Goal: Task Accomplishment & Management: Manage account settings

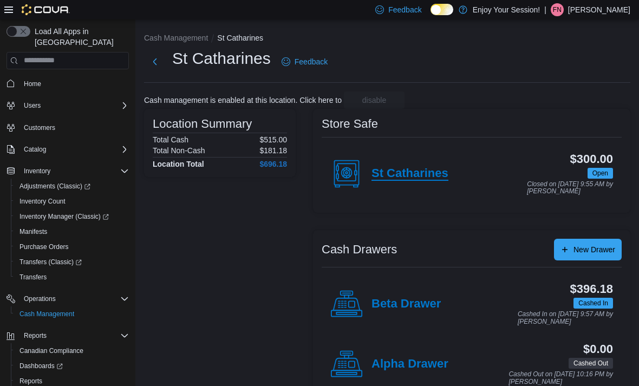
click at [438, 181] on h4 "St Catharines" at bounding box center [410, 174] width 77 height 14
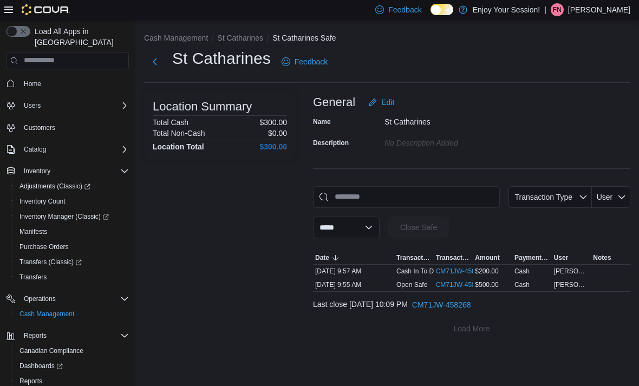
click at [232, 41] on button "St Catharines" at bounding box center [240, 38] width 46 height 9
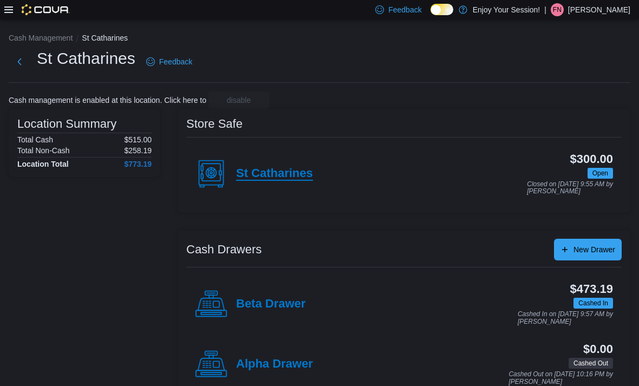
click at [269, 174] on h4 "St Catharines" at bounding box center [274, 174] width 77 height 14
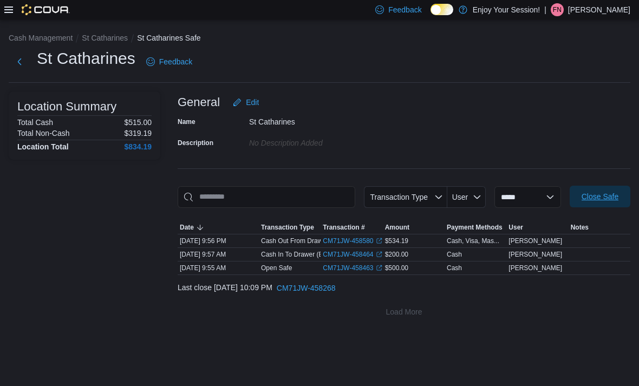
click at [588, 192] on span "Close Safe" at bounding box center [600, 197] width 48 height 22
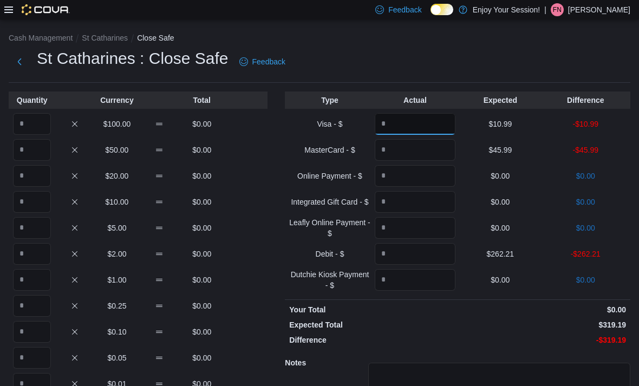
click at [414, 128] on input "Quantity" at bounding box center [415, 124] width 81 height 22
type input "*****"
type input "******"
click at [24, 122] on input "Quantity" at bounding box center [32, 124] width 38 height 22
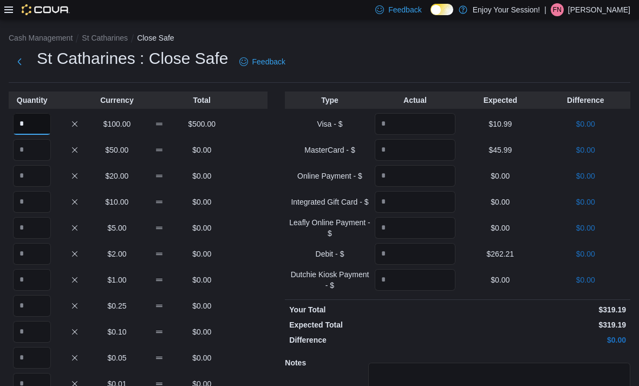
type input "*"
click at [23, 196] on input "Quantity" at bounding box center [32, 202] width 38 height 22
type input "*"
click at [24, 229] on input "Quantity" at bounding box center [32, 228] width 38 height 22
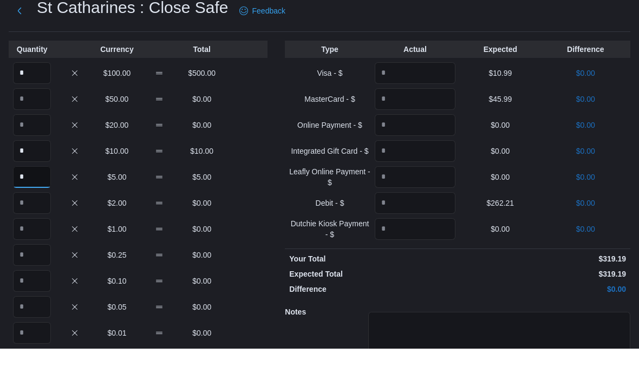
scroll to position [100, 0]
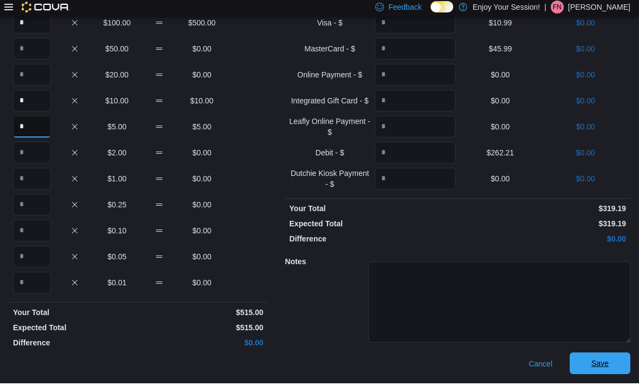
type input "*"
click at [614, 363] on span "Save" at bounding box center [600, 366] width 48 height 22
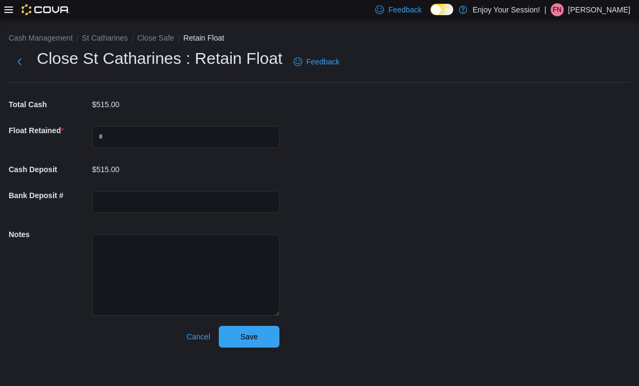
click at [242, 349] on div "Cash Management St Catharines Close Safe Retain Float Close St Catharines : Ret…" at bounding box center [319, 187] width 639 height 337
click at [243, 346] on span "Save" at bounding box center [249, 336] width 48 height 22
